Goal: Information Seeking & Learning: Learn about a topic

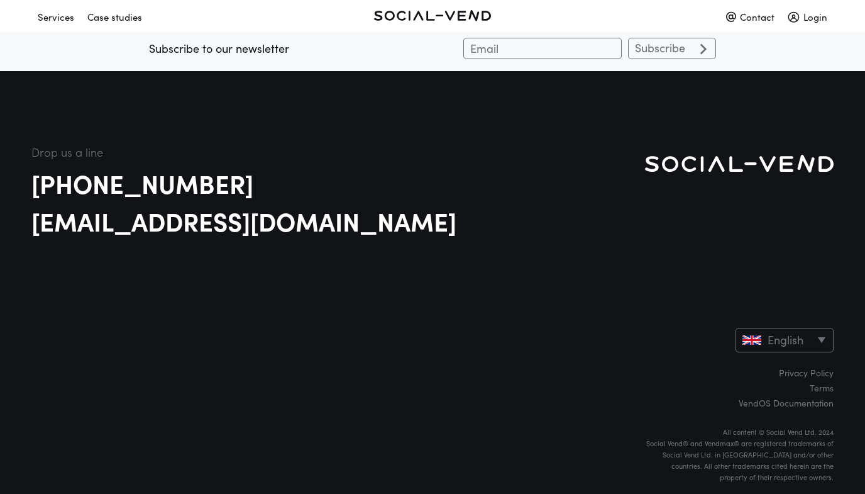
scroll to position [3342, 0]
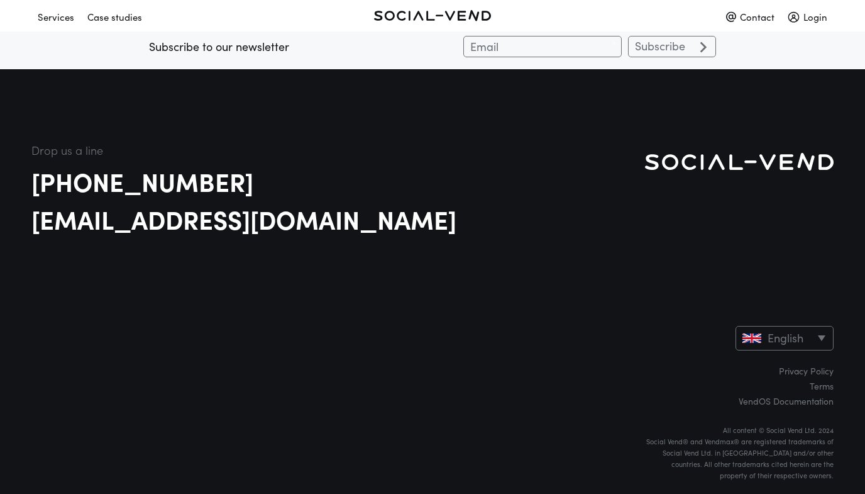
click at [91, 184] on link "[PHONE_NUMBER]" at bounding box center [338, 180] width 614 height 25
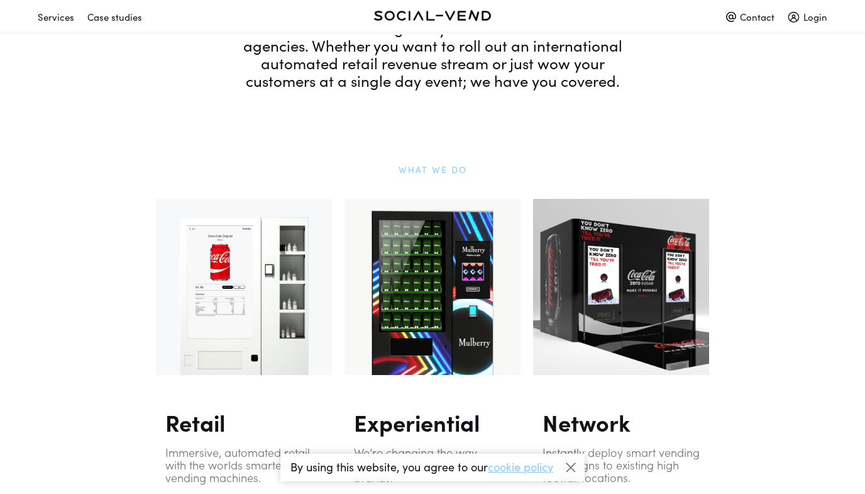
scroll to position [831, 0]
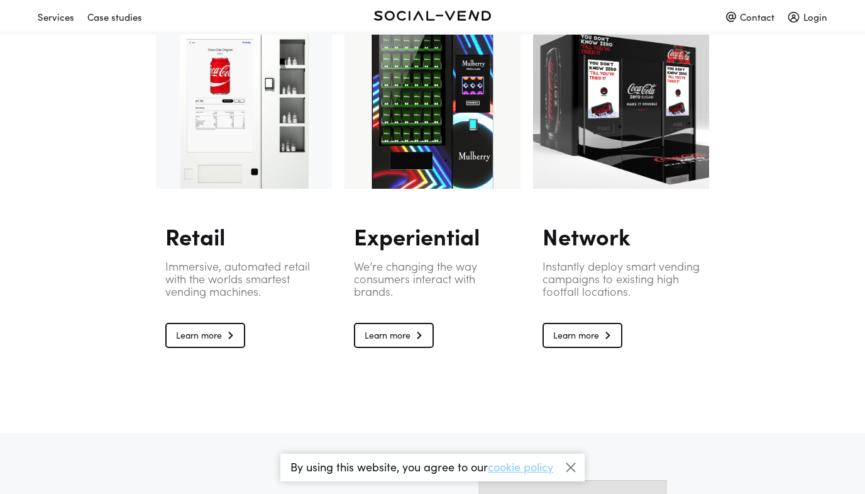
click at [421, 334] on link "Learn more" at bounding box center [394, 335] width 80 height 25
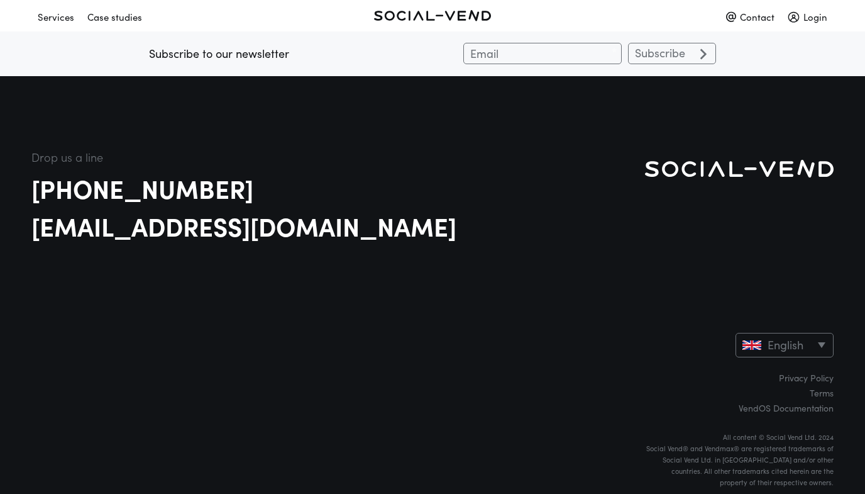
scroll to position [2752, 0]
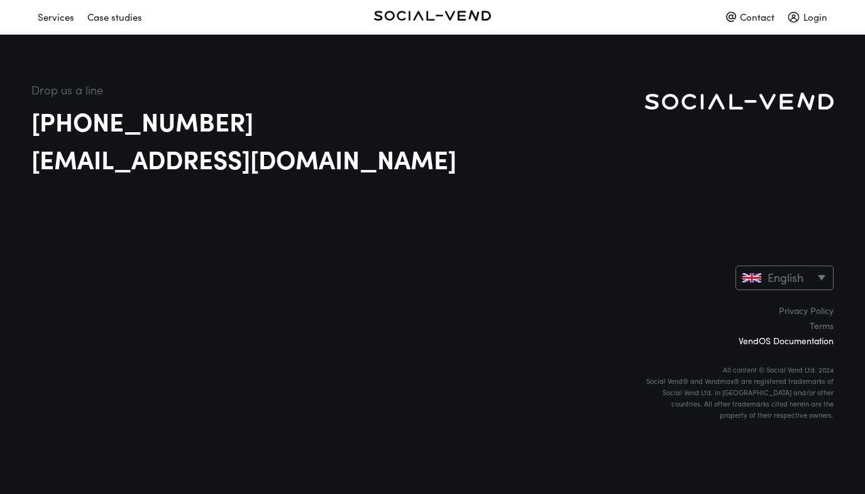
click at [763, 341] on link "VendOS Documentation" at bounding box center [739, 340] width 189 height 9
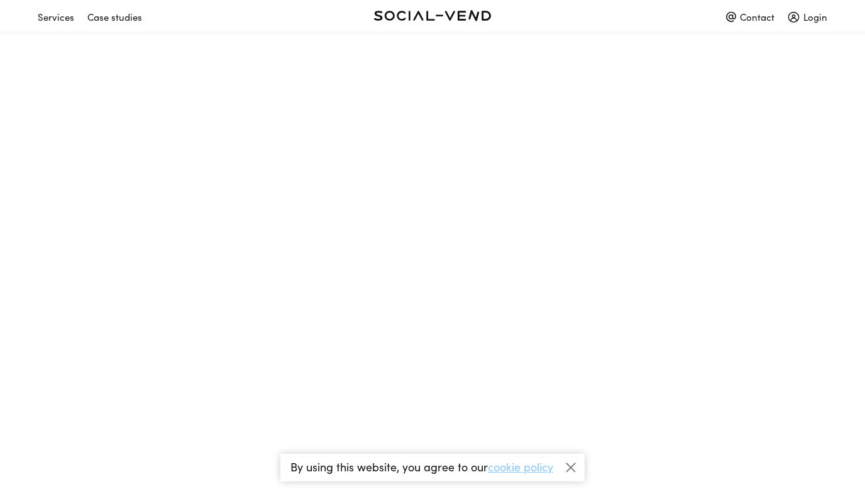
scroll to position [0, 0]
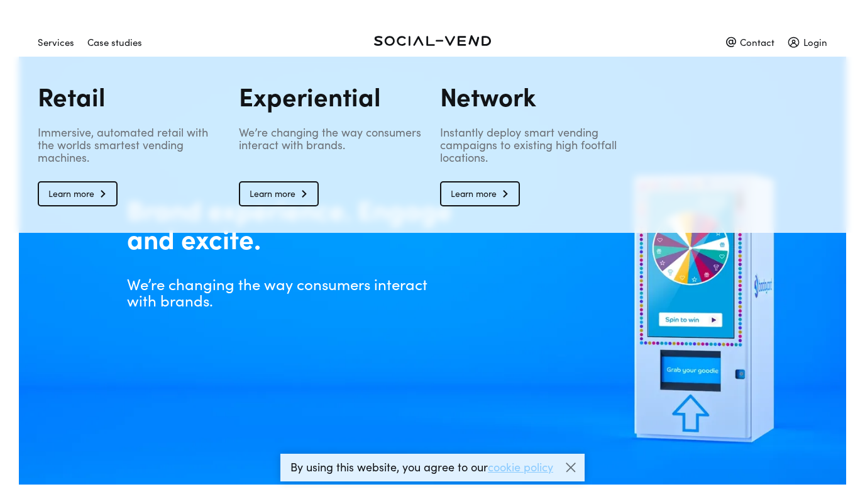
click at [69, 36] on div "Services" at bounding box center [56, 42] width 36 height 22
click at [127, 43] on div "Case studies" at bounding box center [114, 42] width 55 height 22
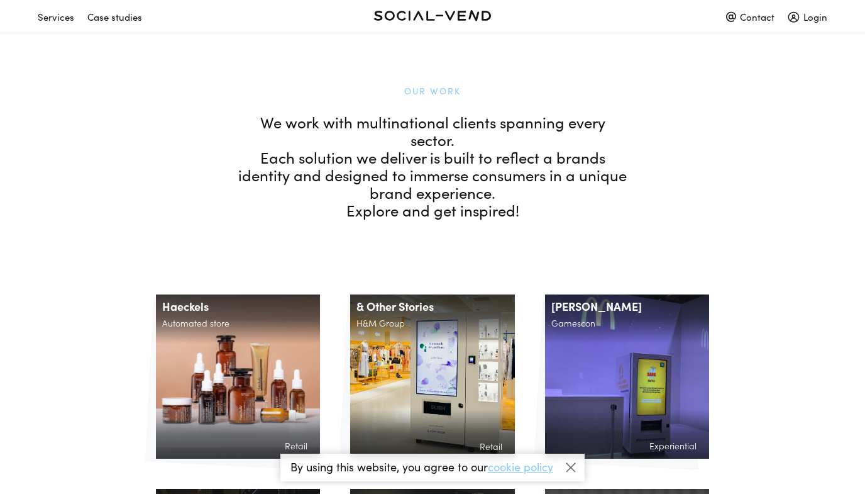
click at [415, 12] on link at bounding box center [432, 15] width 263 height 22
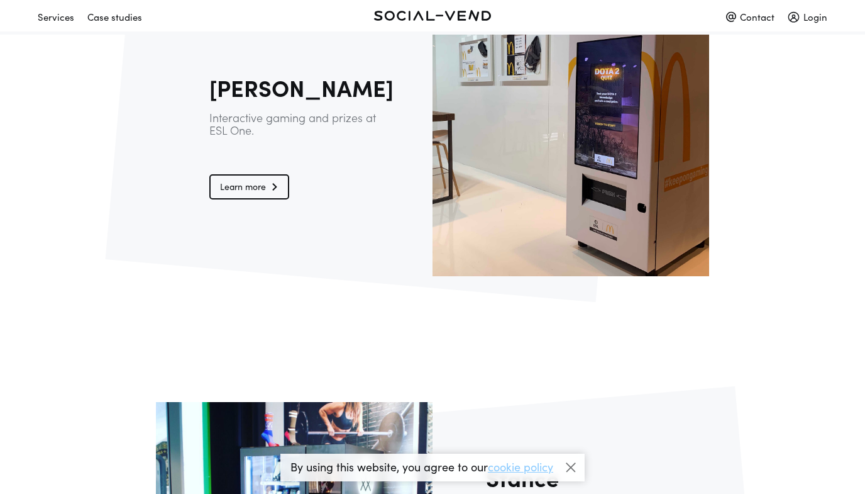
scroll to position [1819, 0]
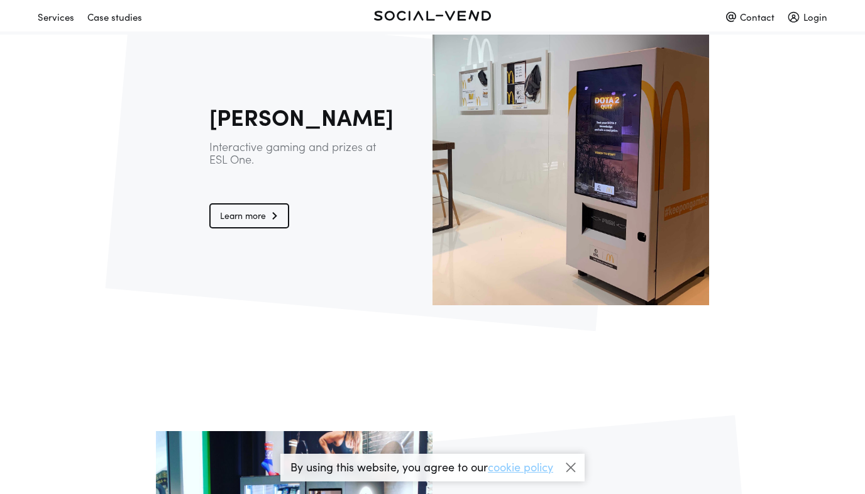
click at [272, 214] on link "Learn more" at bounding box center [249, 215] width 80 height 25
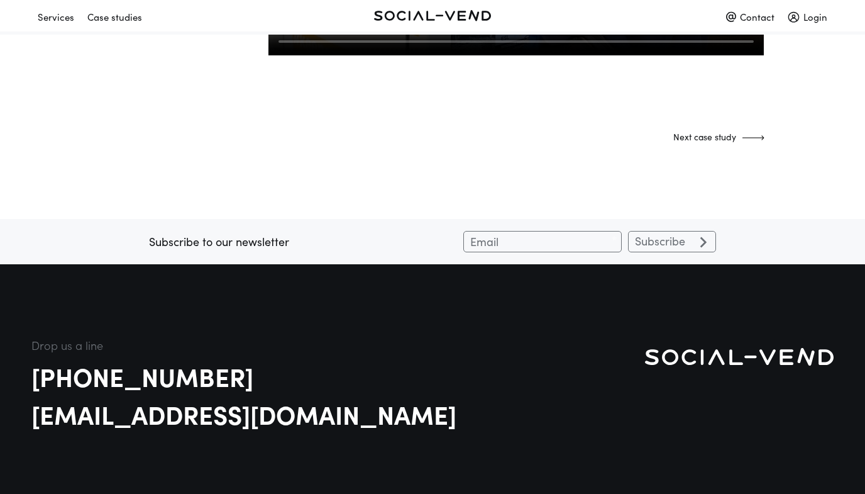
scroll to position [1265, 0]
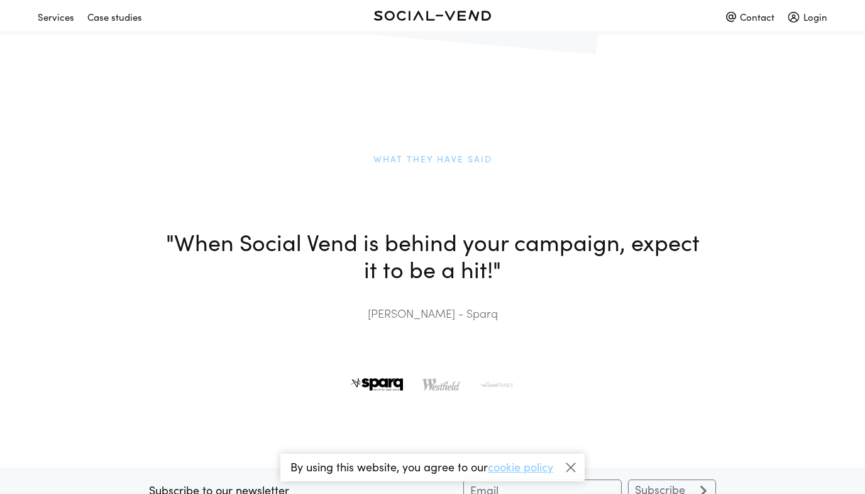
scroll to position [3081, 0]
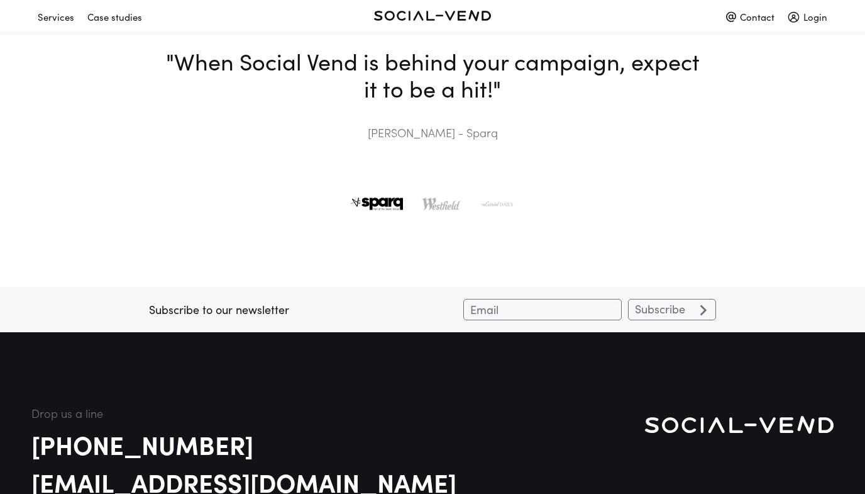
click at [449, 207] on img at bounding box center [441, 203] width 39 height 13
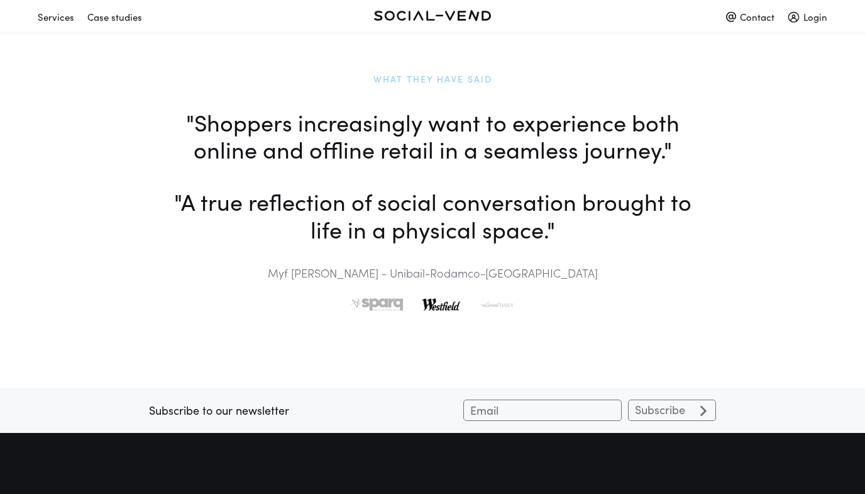
scroll to position [2978, 0]
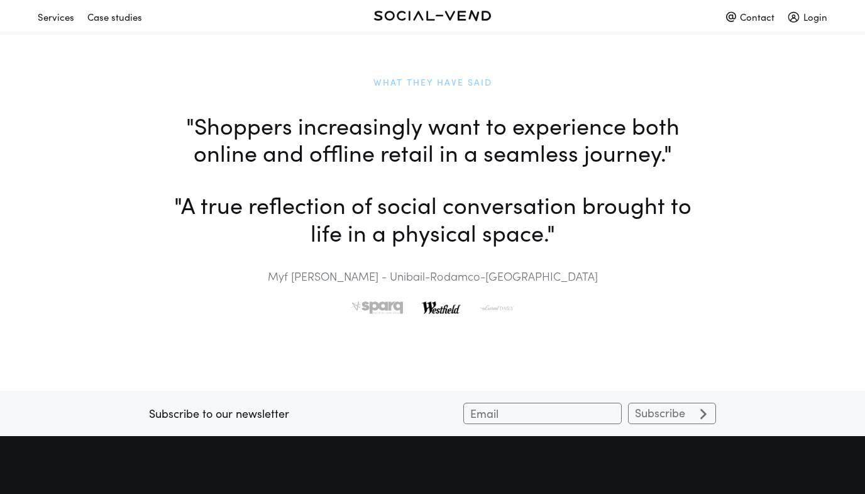
click at [495, 306] on img at bounding box center [497, 307] width 35 height 13
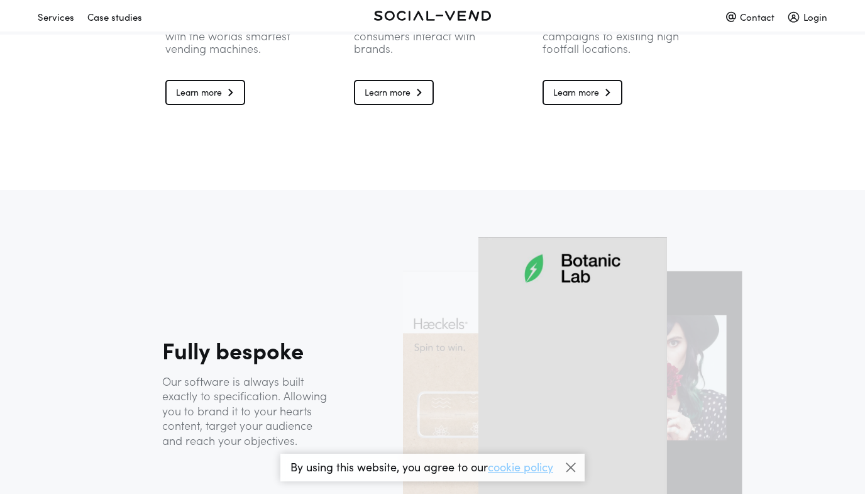
scroll to position [1071, 0]
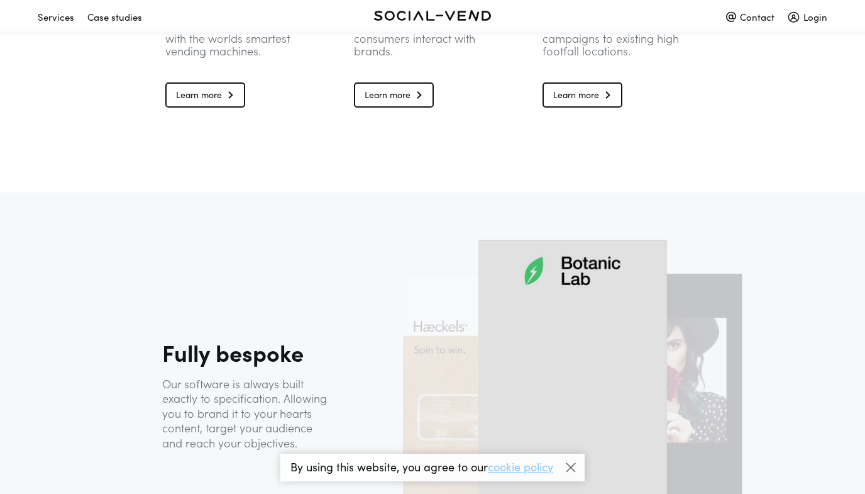
drag, startPoint x: 543, startPoint y: 363, endPoint x: 416, endPoint y: 289, distance: 147.1
click at [478, 325] on div at bounding box center [572, 408] width 189 height 336
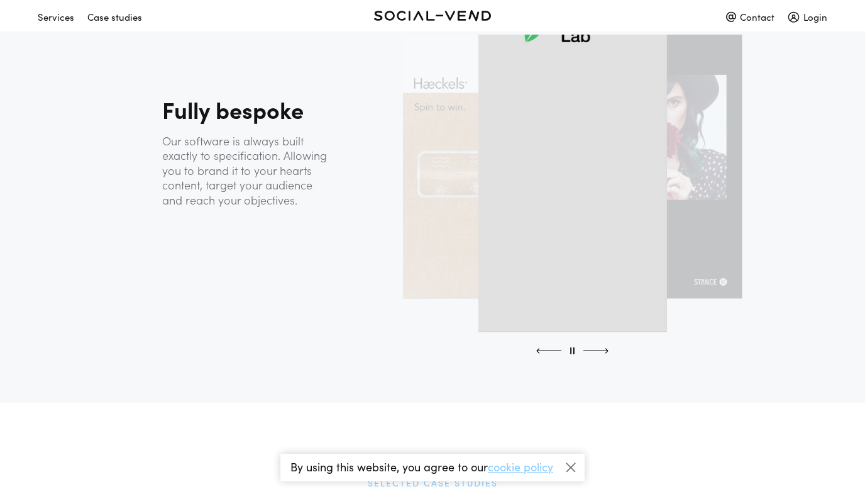
scroll to position [1311, 0]
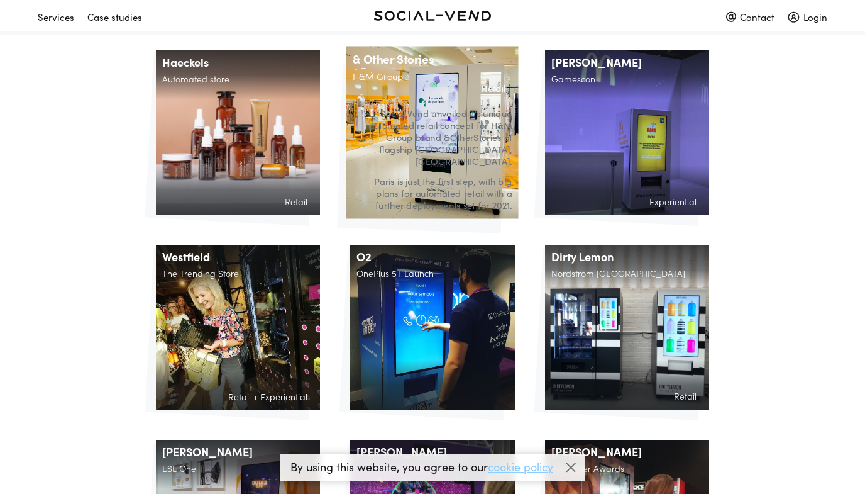
scroll to position [202, 0]
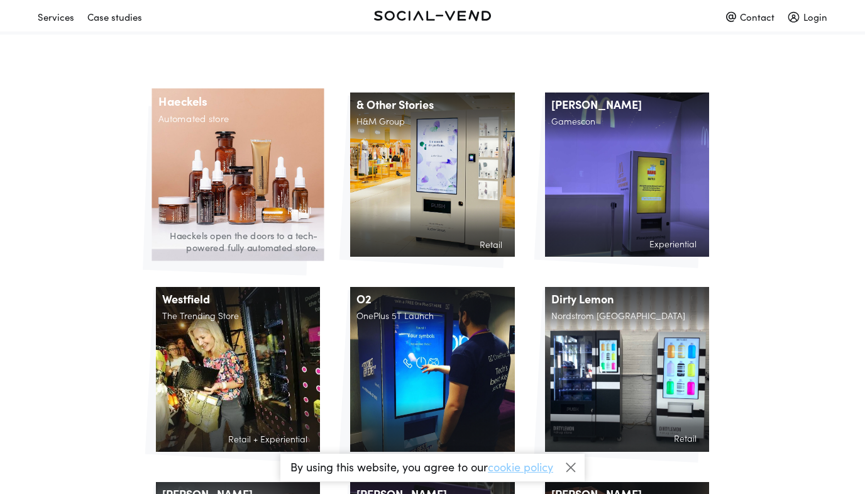
click at [290, 155] on div "Haeckels Automated store Retail Haeckels open the doors to a tech-powered fully…" at bounding box center [238, 174] width 172 height 172
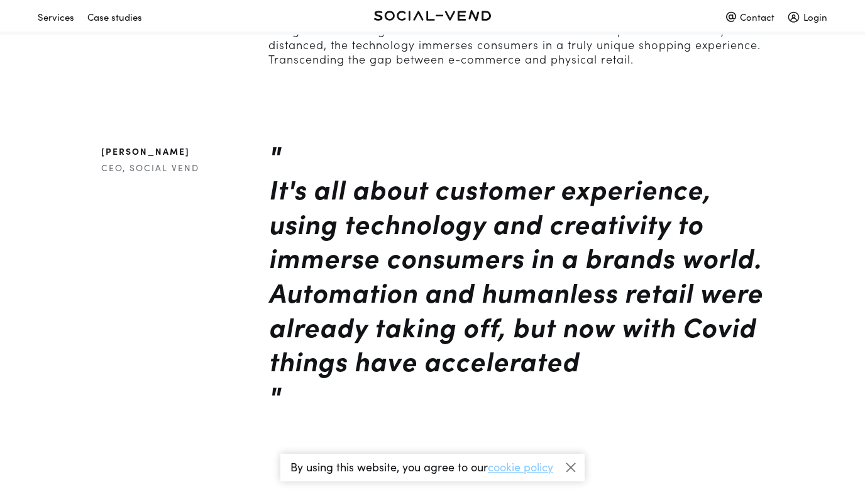
scroll to position [900, 0]
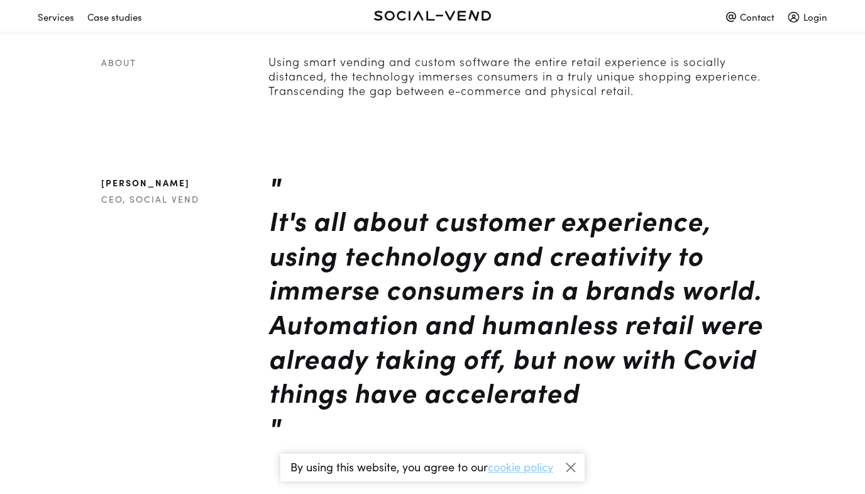
drag, startPoint x: 102, startPoint y: 181, endPoint x: 208, endPoint y: 182, distance: 106.3
click at [208, 182] on h1 "Andrew Theodore" at bounding box center [175, 182] width 149 height 11
copy h1 "Andrew Theodore"
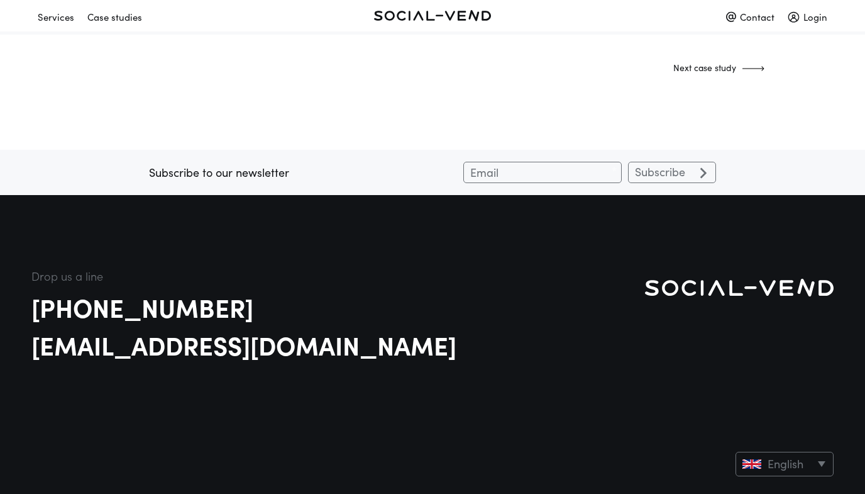
scroll to position [1850, 0]
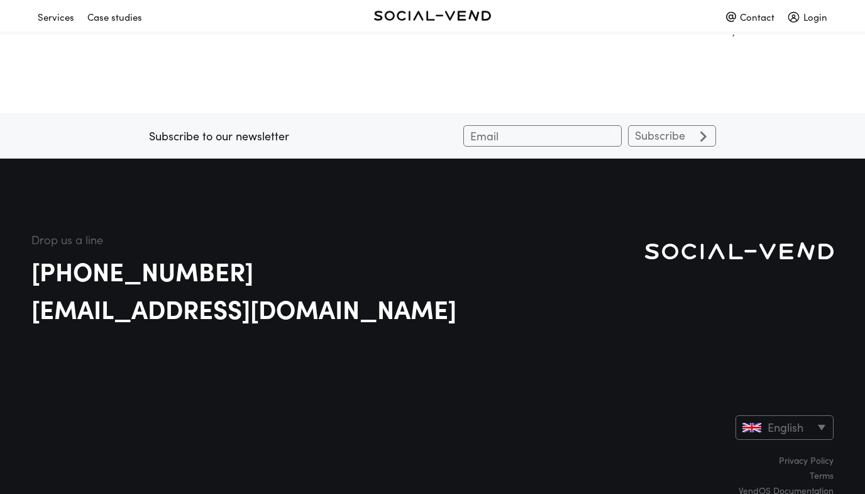
click at [809, 429] on select "English Français" at bounding box center [785, 427] width 98 height 25
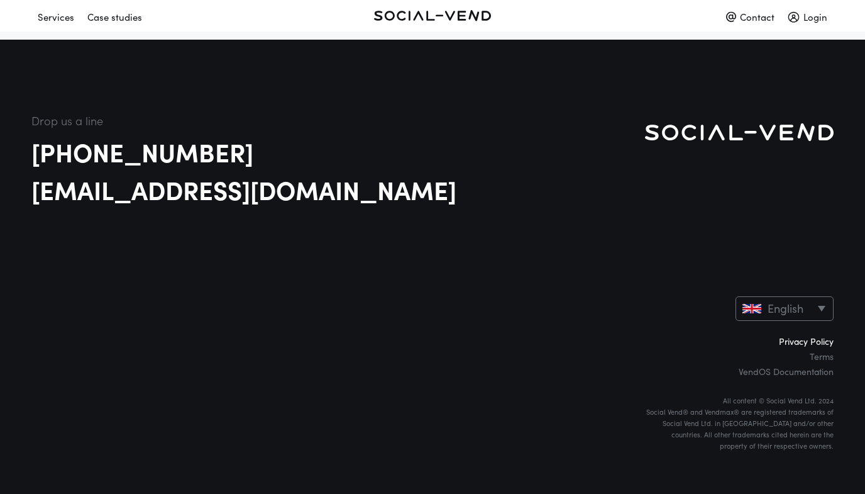
scroll to position [1972, 0]
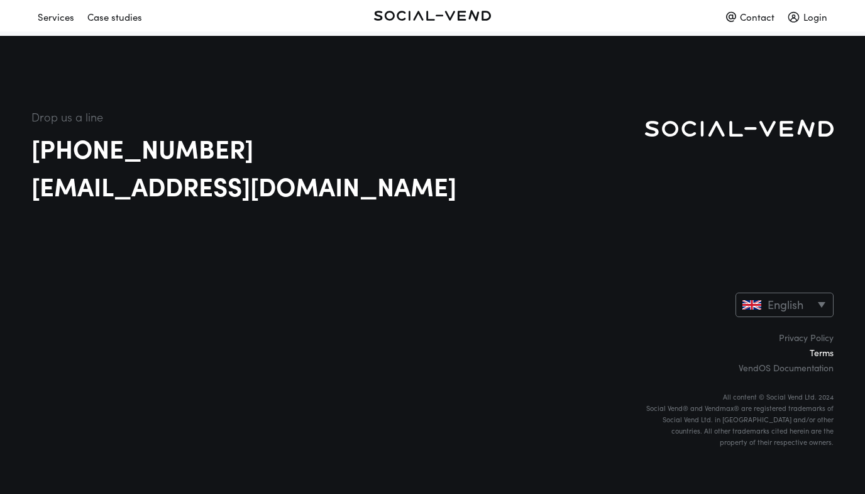
click at [827, 352] on link "Terms" at bounding box center [739, 352] width 189 height 9
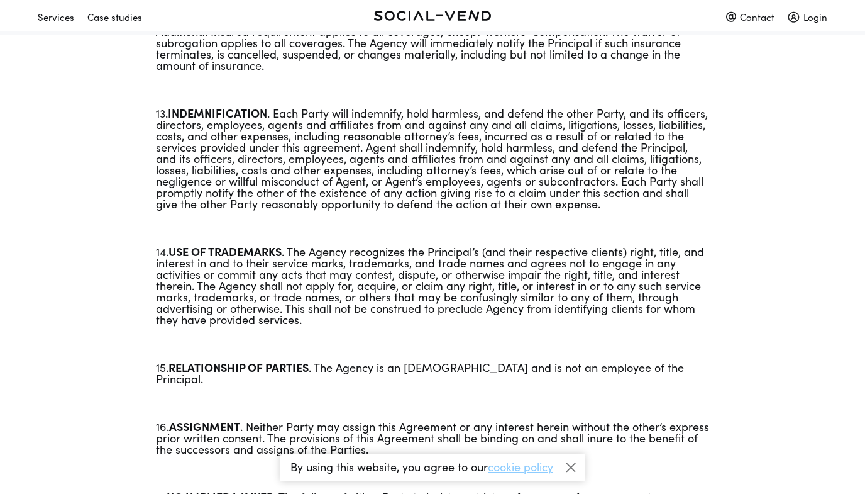
scroll to position [1982, 0]
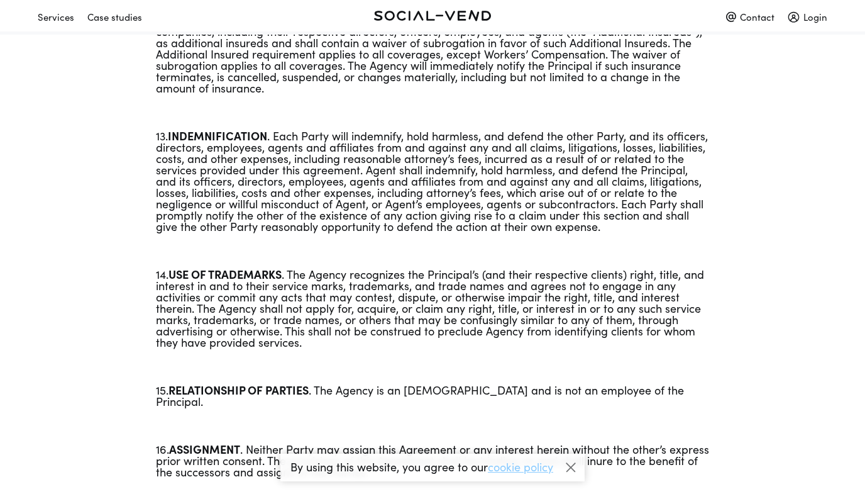
click at [806, 20] on div "Login" at bounding box center [808, 17] width 40 height 22
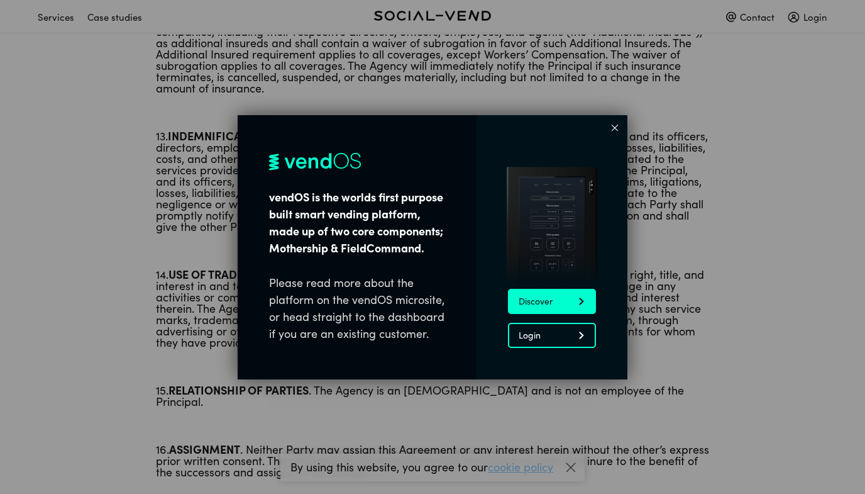
click at [567, 311] on link "Discover" at bounding box center [552, 301] width 88 height 25
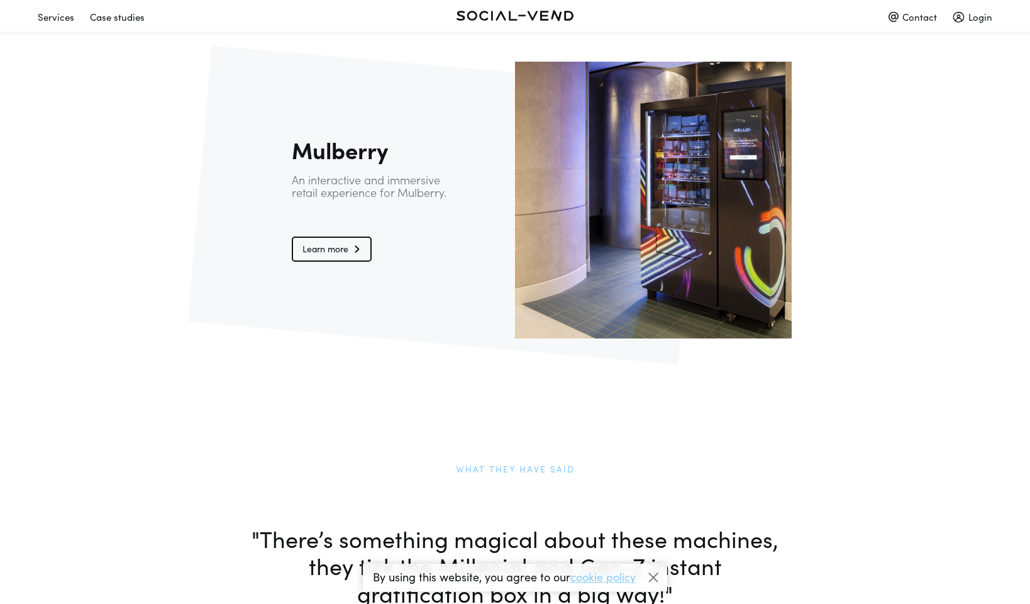
scroll to position [2680, 0]
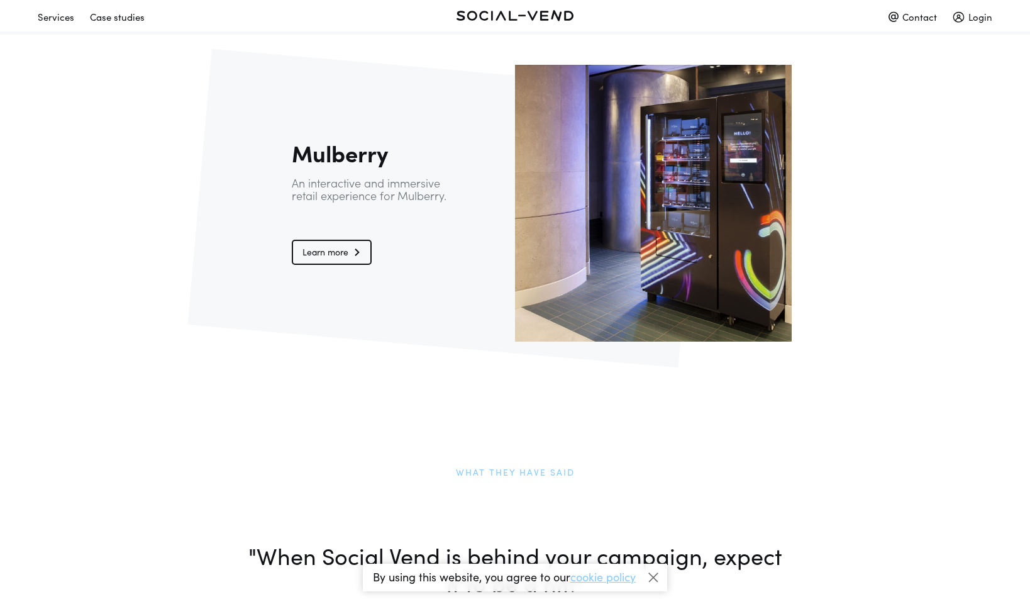
click at [341, 253] on link "Learn more" at bounding box center [332, 252] width 80 height 25
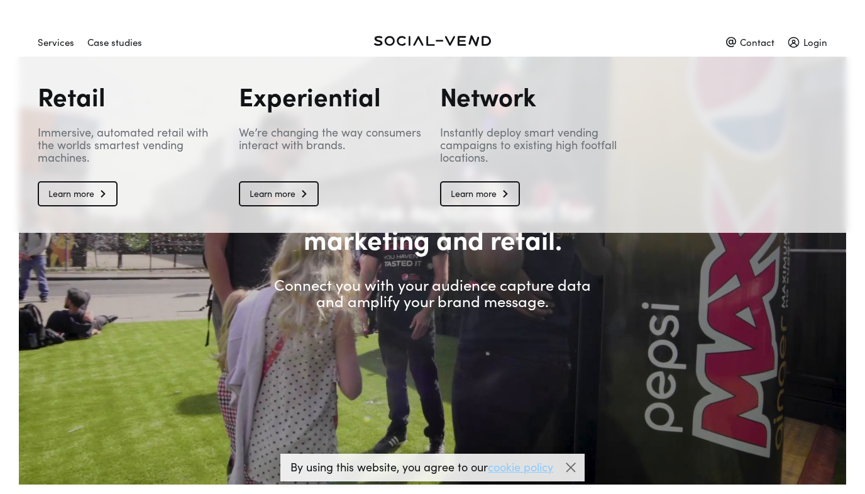
click at [106, 45] on div "Case studies" at bounding box center [114, 42] width 55 height 22
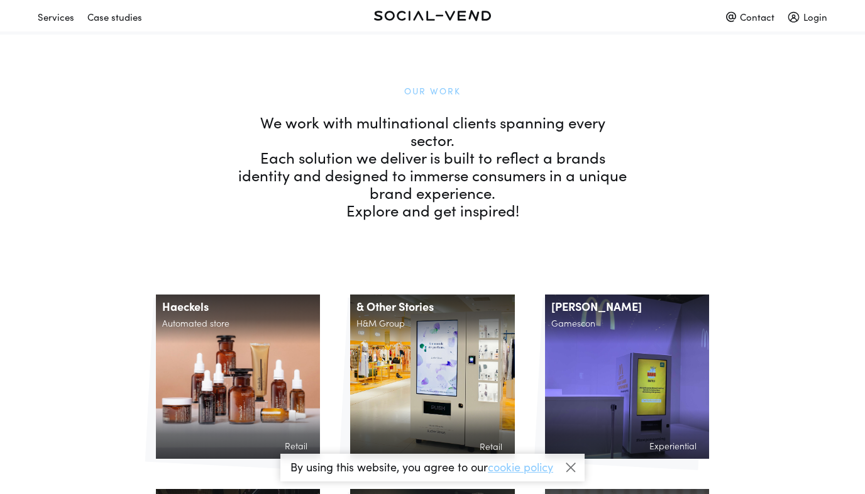
scroll to position [1014, 0]
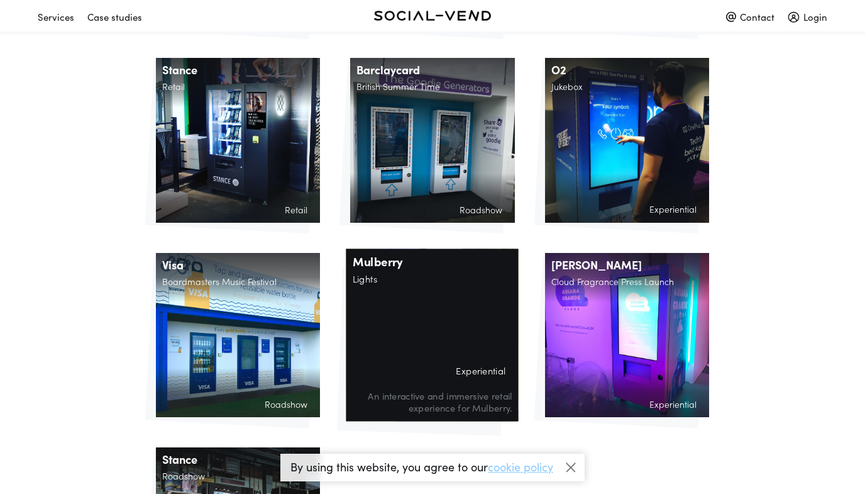
click at [382, 249] on h1 "Mulberry" at bounding box center [432, 260] width 172 height 25
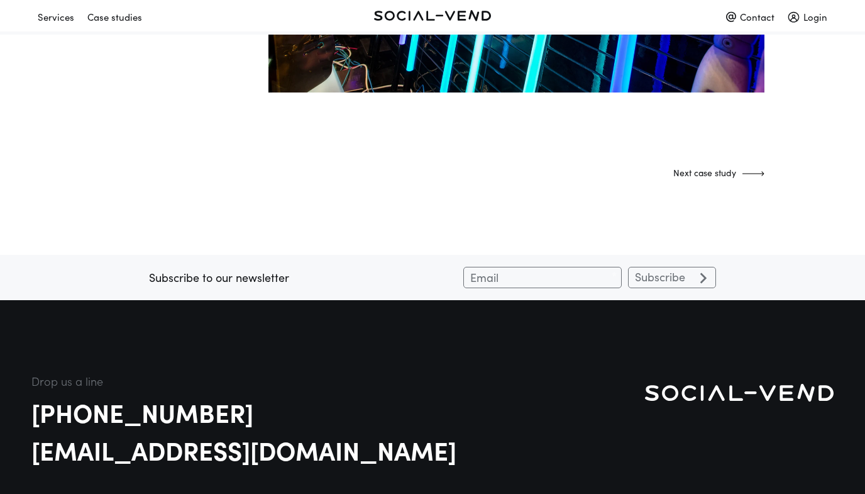
scroll to position [3530, 0]
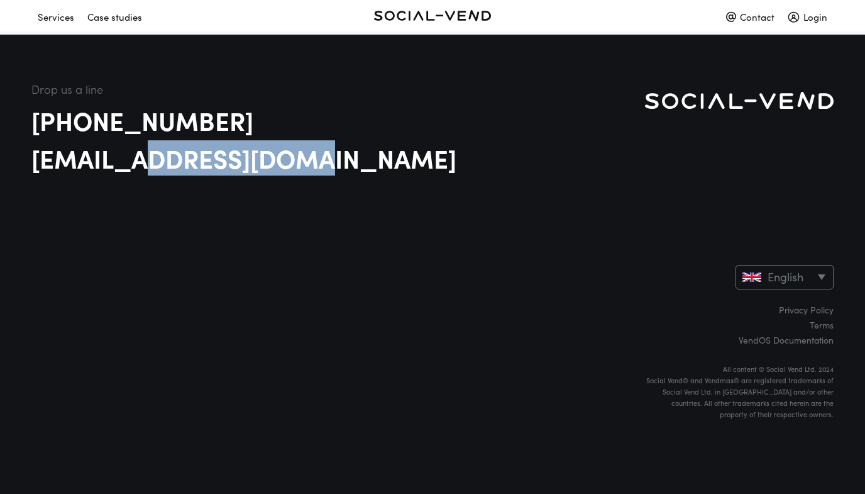
drag, startPoint x: 38, startPoint y: 158, endPoint x: 32, endPoint y: 168, distance: 11.9
click at [129, 165] on footer "Drop us a line [PHONE_NUMBER] [EMAIL_ADDRESS][DOMAIN_NAME] English Français Pri…" at bounding box center [432, 250] width 865 height 485
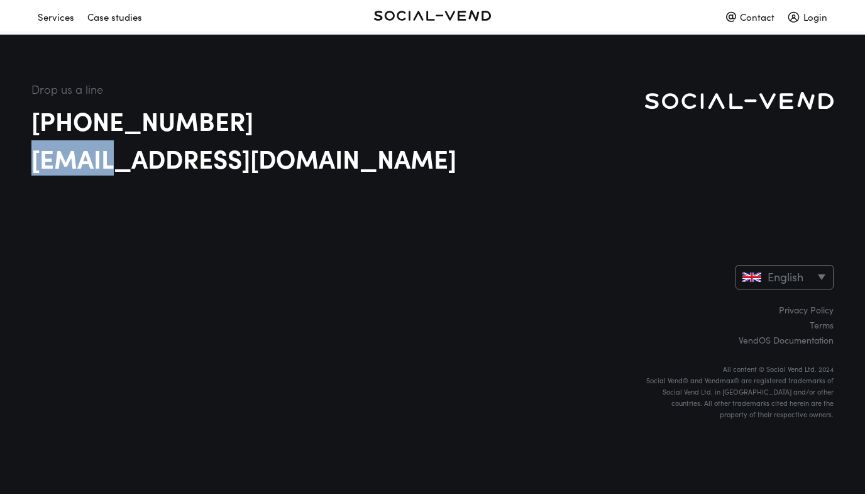
drag, startPoint x: 25, startPoint y: 165, endPoint x: 126, endPoint y: 155, distance: 102.3
click at [113, 151] on footer "Drop us a line [PHONE_NUMBER] [EMAIL_ADDRESS][DOMAIN_NAME] English Français Pri…" at bounding box center [432, 250] width 865 height 485
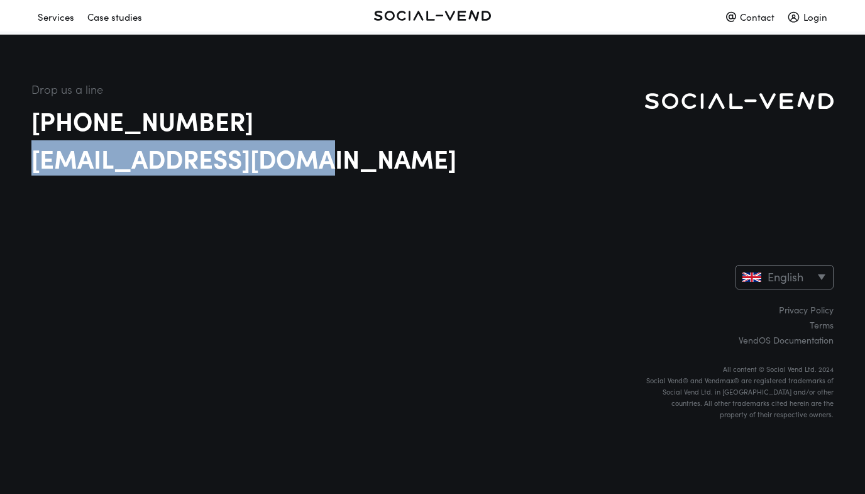
drag, startPoint x: 155, startPoint y: 158, endPoint x: 90, endPoint y: 158, distance: 64.8
click at [90, 158] on link "[EMAIL_ADDRESS][DOMAIN_NAME]" at bounding box center [338, 157] width 614 height 25
